Goal: Task Accomplishment & Management: Complete application form

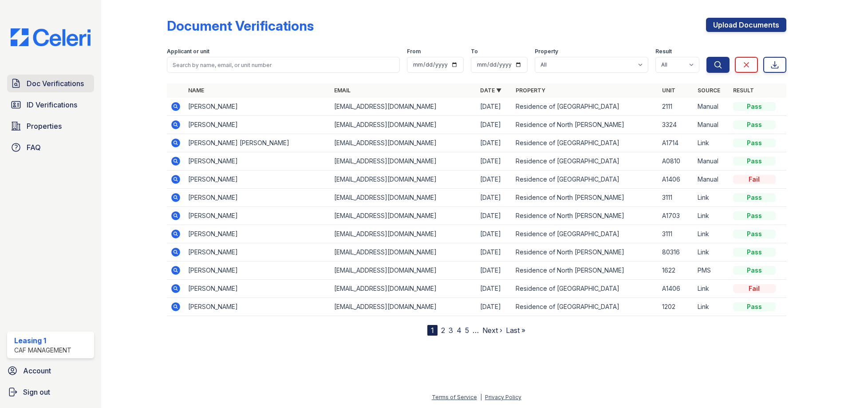
click at [73, 90] on link "Doc Verifications" at bounding box center [50, 84] width 87 height 18
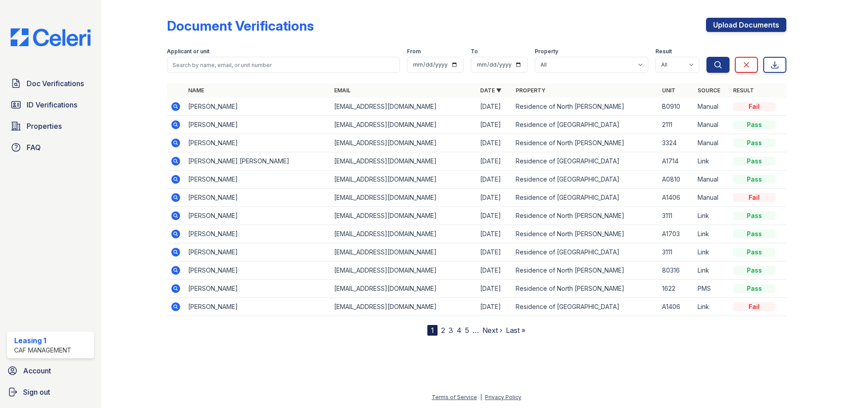
click at [174, 161] on icon at bounding box center [175, 161] width 11 height 11
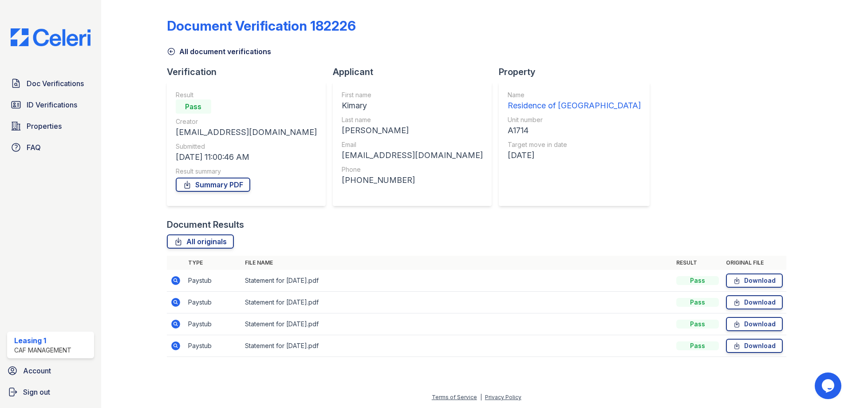
click at [170, 49] on icon at bounding box center [171, 51] width 9 height 9
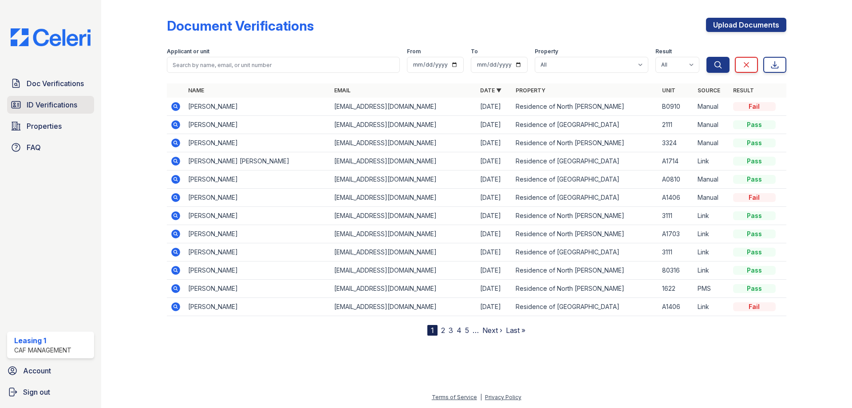
click at [52, 106] on span "ID Verifications" at bounding box center [52, 104] width 51 height 11
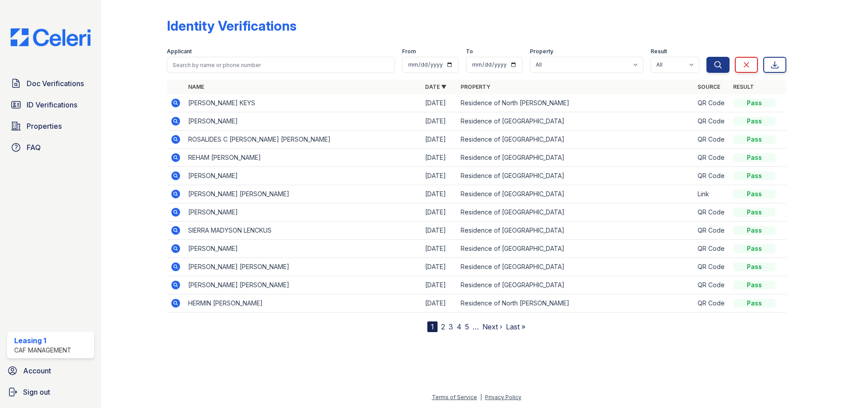
click at [95, 106] on div "Doc Verifications ID Verifications Properties FAQ" at bounding box center [51, 116] width 94 height 82
click at [76, 106] on span "ID Verifications" at bounding box center [52, 104] width 51 height 11
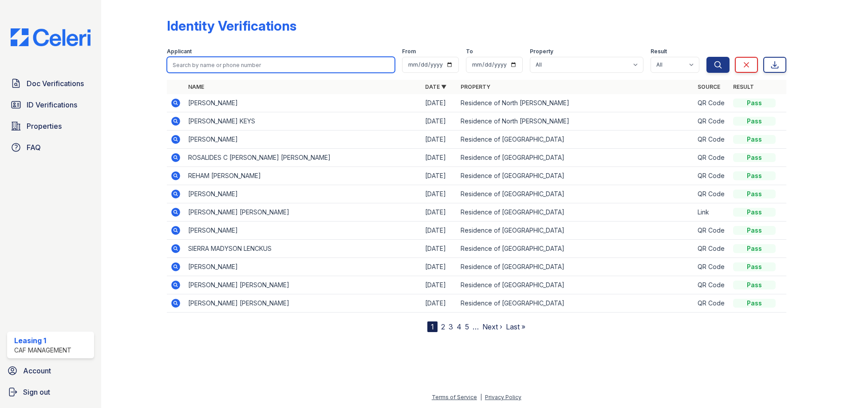
click at [228, 63] on input "search" at bounding box center [281, 65] width 228 height 16
type input "Dayana"
click at [706, 57] on button "Search" at bounding box center [717, 65] width 23 height 16
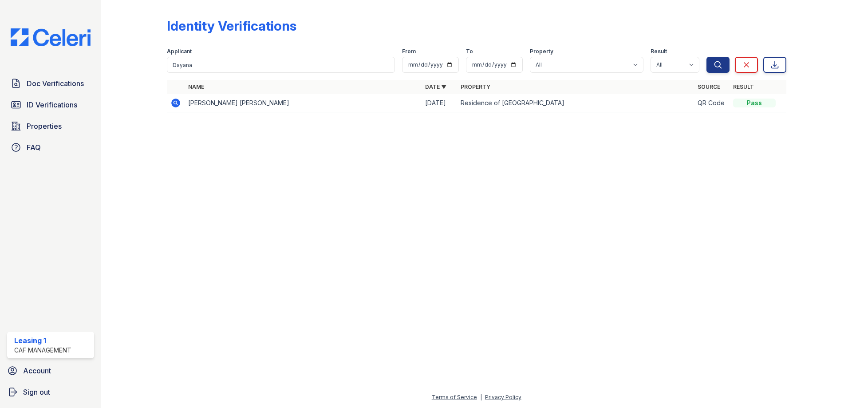
click at [176, 106] on icon at bounding box center [175, 103] width 9 height 9
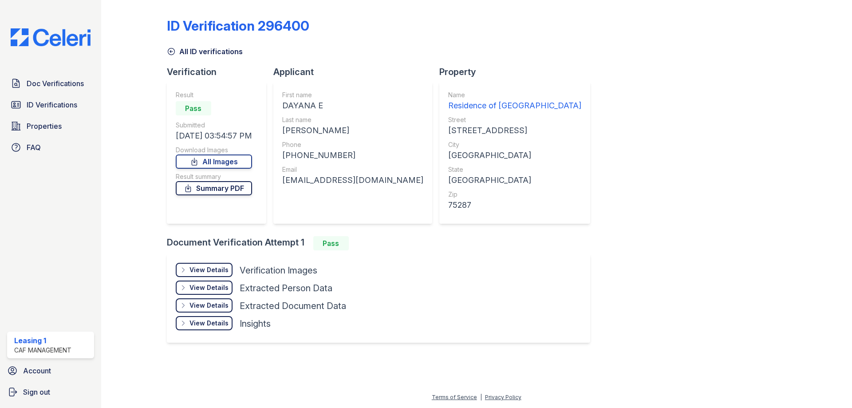
click at [225, 192] on link "Summary PDF" at bounding box center [214, 188] width 76 height 14
click at [208, 167] on link "All Images" at bounding box center [214, 161] width 76 height 14
click at [69, 126] on link "Properties" at bounding box center [50, 126] width 87 height 18
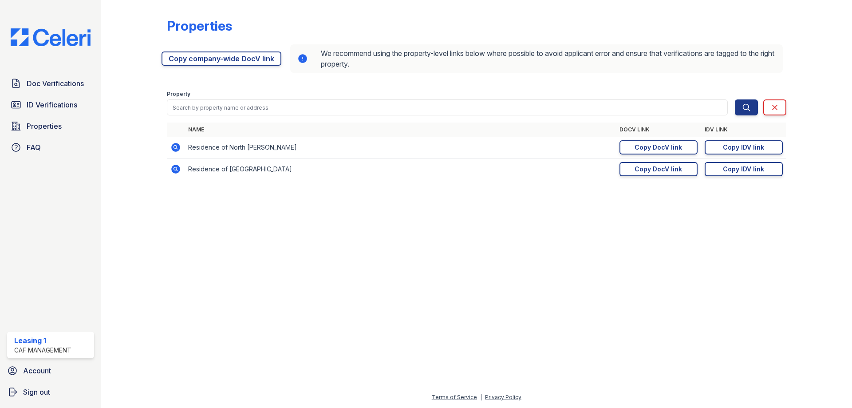
click at [176, 171] on icon at bounding box center [175, 169] width 9 height 9
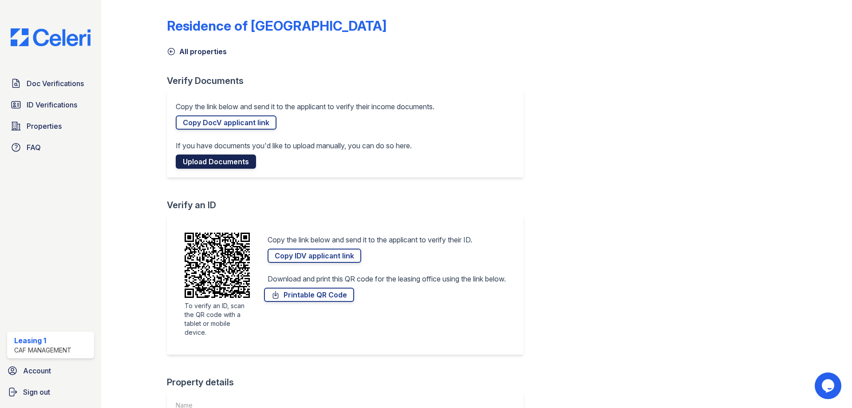
click at [213, 157] on link "Upload Documents" at bounding box center [216, 161] width 80 height 14
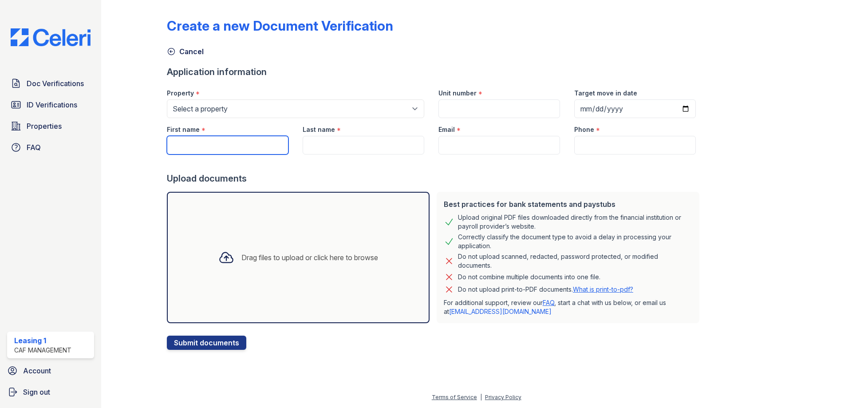
click at [206, 142] on input "First name" at bounding box center [228, 145] width 122 height 19
type input "Dayana"
click at [312, 145] on input "Last name" at bounding box center [364, 145] width 122 height 19
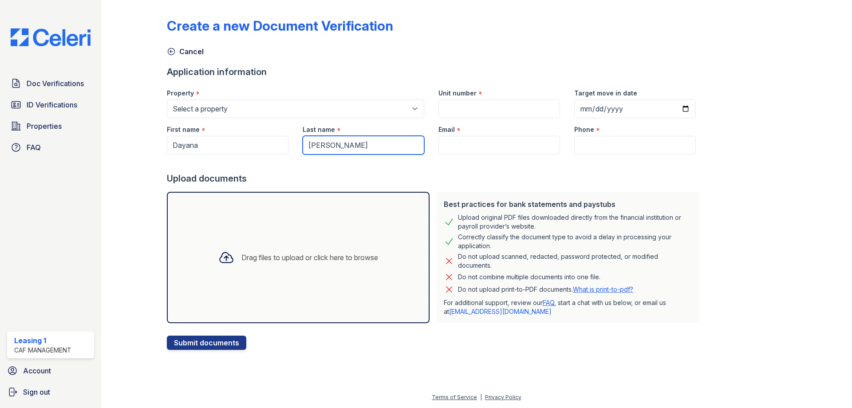
type input "Gudino"
drag, startPoint x: 448, startPoint y: 143, endPoint x: 442, endPoint y: 142, distance: 6.7
click at [448, 143] on input "Email" at bounding box center [499, 145] width 122 height 19
click at [471, 143] on input "Email" at bounding box center [499, 145] width 122 height 19
paste input "dayanagudinosiman1991@gmail.com"
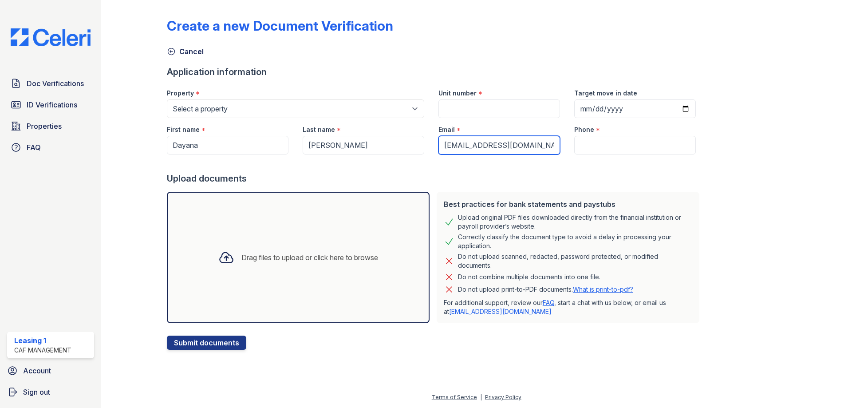
scroll to position [0, 15]
type input "dayanagudinosiman1991@gmail.com"
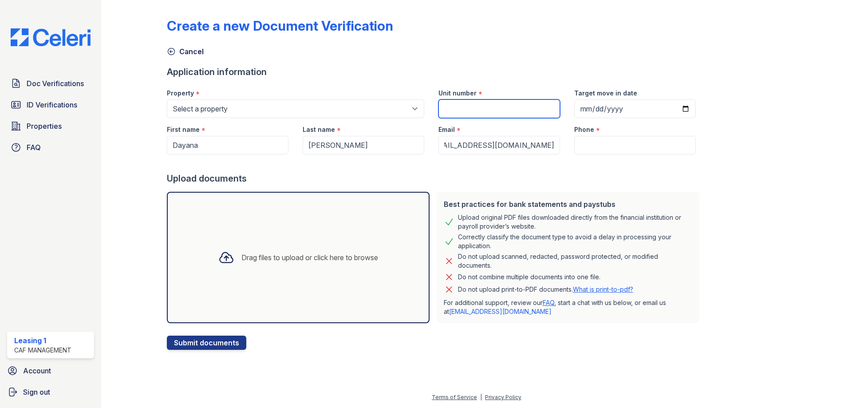
scroll to position [0, 0]
click at [469, 112] on input "Unit number" at bounding box center [499, 108] width 122 height 19
type input "A1303"
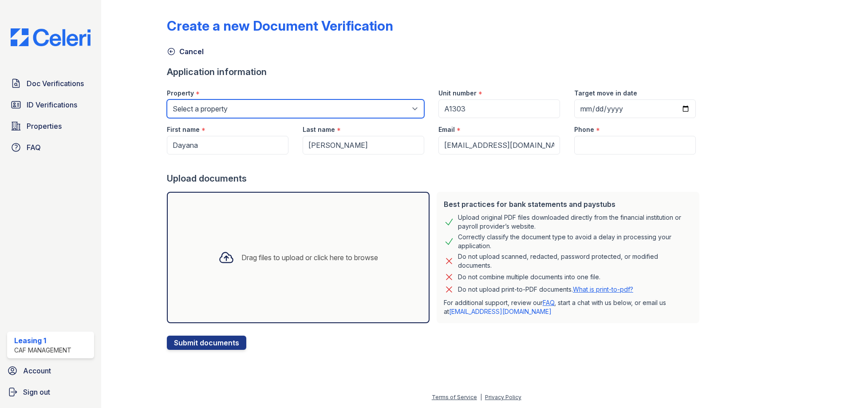
click at [406, 105] on select "Select a property Residence of North Dallas Residence of North Dallas II" at bounding box center [295, 108] width 257 height 19
select select "4593"
click at [167, 99] on select "Select a property Residence of North Dallas Residence of North Dallas II" at bounding box center [295, 108] width 257 height 19
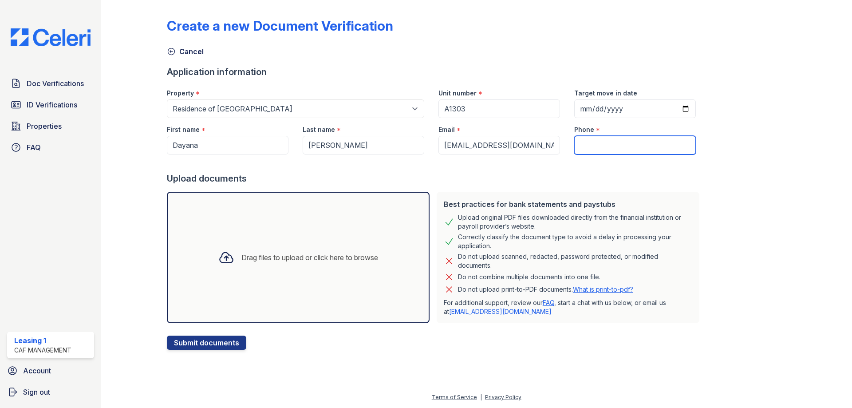
click at [605, 142] on input "Phone" at bounding box center [635, 145] width 122 height 19
type input "2513483279"
click at [331, 250] on div "Drag files to upload or click here to browse" at bounding box center [298, 257] width 174 height 30
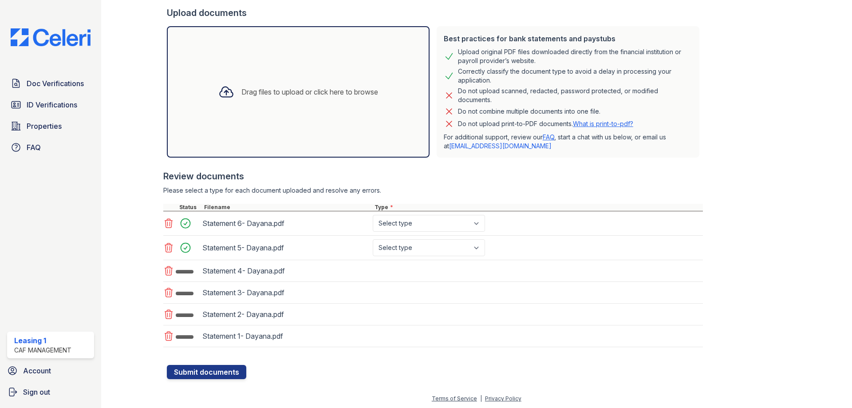
scroll to position [167, 0]
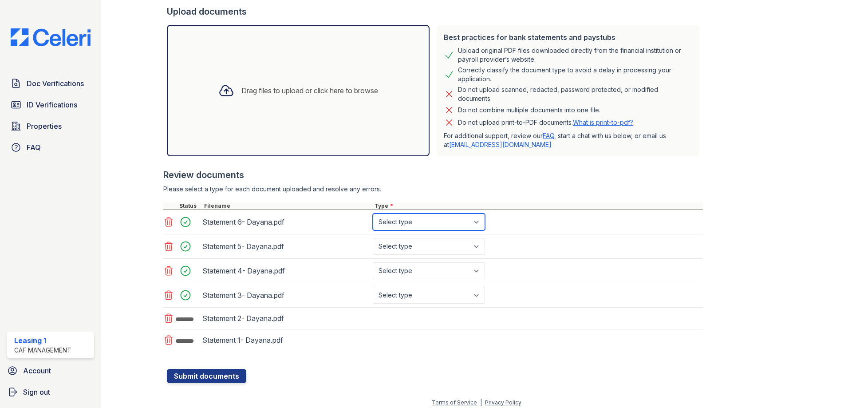
click at [422, 225] on select "Select type Paystub Bank Statement Offer Letter Tax Documents Benefit Award Let…" at bounding box center [429, 221] width 112 height 17
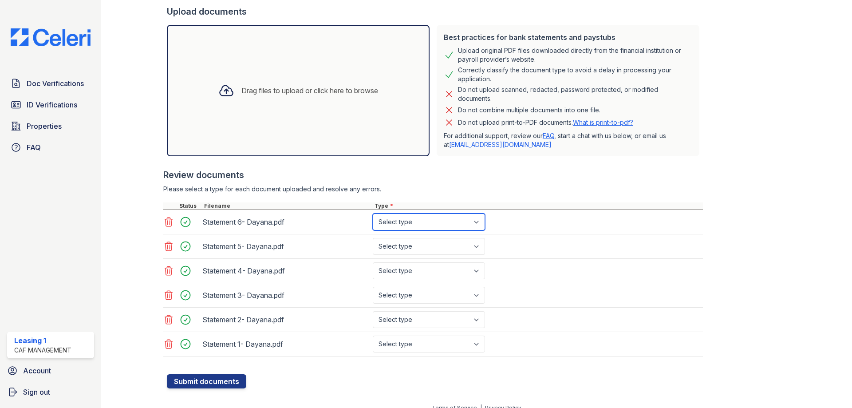
select select "bank_statement"
click at [373, 213] on select "Select type Paystub Bank Statement Offer Letter Tax Documents Benefit Award Let…" at bounding box center [429, 221] width 112 height 17
drag, startPoint x: 418, startPoint y: 247, endPoint x: 418, endPoint y: 252, distance: 4.9
click at [418, 247] on select "Select type Paystub Bank Statement Offer Letter Tax Documents Benefit Award Let…" at bounding box center [429, 246] width 112 height 17
select select "bank_statement"
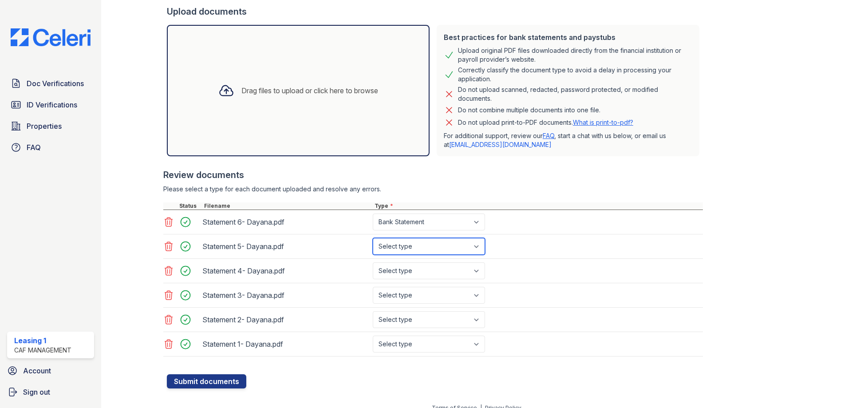
click at [373, 238] on select "Select type Paystub Bank Statement Offer Letter Tax Documents Benefit Award Let…" at bounding box center [429, 246] width 112 height 17
drag, startPoint x: 418, startPoint y: 269, endPoint x: 418, endPoint y: 279, distance: 9.8
click at [418, 269] on select "Select type Paystub Bank Statement Offer Letter Tax Documents Benefit Award Let…" at bounding box center [429, 270] width 112 height 17
select select "bank_statement"
click at [373, 262] on select "Select type Paystub Bank Statement Offer Letter Tax Documents Benefit Award Let…" at bounding box center [429, 270] width 112 height 17
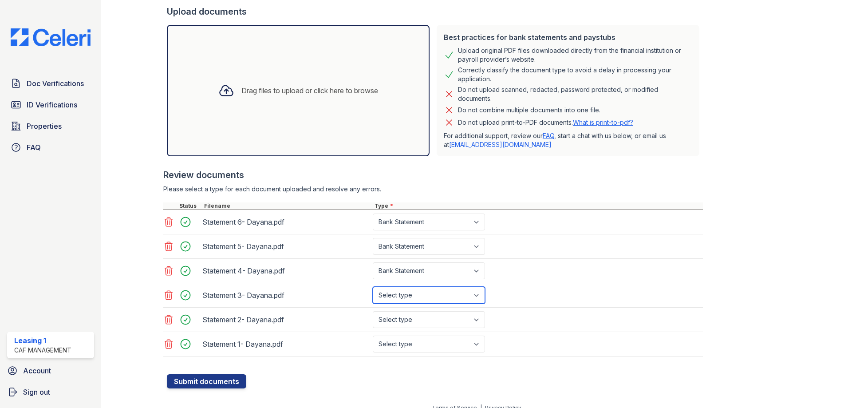
click at [420, 296] on select "Select type Paystub Bank Statement Offer Letter Tax Documents Benefit Award Let…" at bounding box center [429, 295] width 112 height 17
select select "bank_statement"
click at [373, 287] on select "Select type Paystub Bank Statement Offer Letter Tax Documents Benefit Award Let…" at bounding box center [429, 295] width 112 height 17
click at [419, 322] on select "Select type Paystub Bank Statement Offer Letter Tax Documents Benefit Award Let…" at bounding box center [429, 319] width 112 height 17
select select "bank_statement"
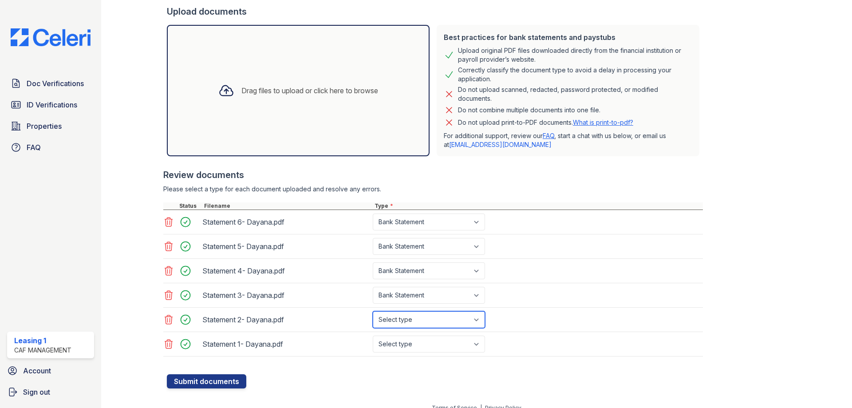
click at [373, 311] on select "Select type Paystub Bank Statement Offer Letter Tax Documents Benefit Award Let…" at bounding box center [429, 319] width 112 height 17
click at [426, 347] on select "Select type Paystub Bank Statement Offer Letter Tax Documents Benefit Award Let…" at bounding box center [429, 343] width 112 height 17
select select "bank_statement"
click at [373, 335] on select "Select type Paystub Bank Statement Offer Letter Tax Documents Benefit Award Let…" at bounding box center [429, 343] width 112 height 17
click at [216, 379] on button "Submit documents" at bounding box center [206, 381] width 79 height 14
